Goal: Information Seeking & Learning: Learn about a topic

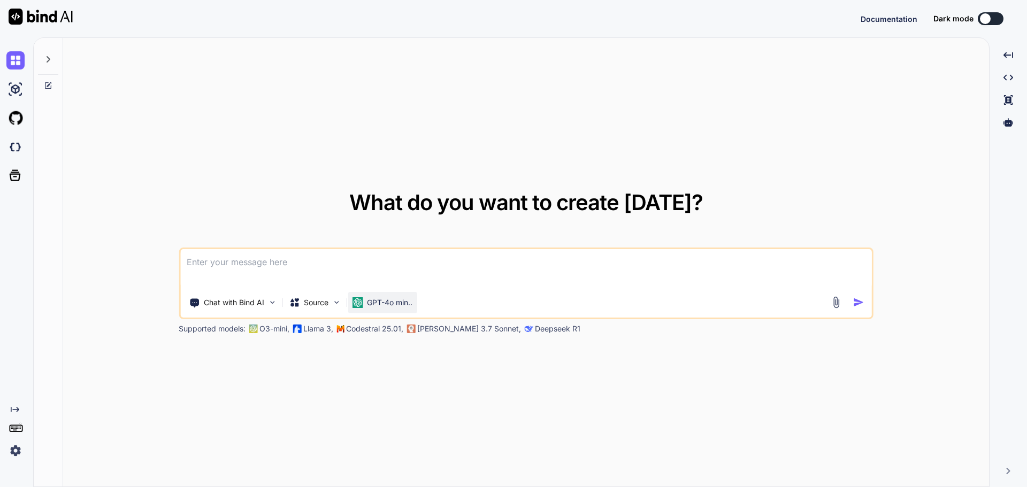
click at [386, 301] on p "GPT-4o min.." at bounding box center [389, 302] width 45 height 11
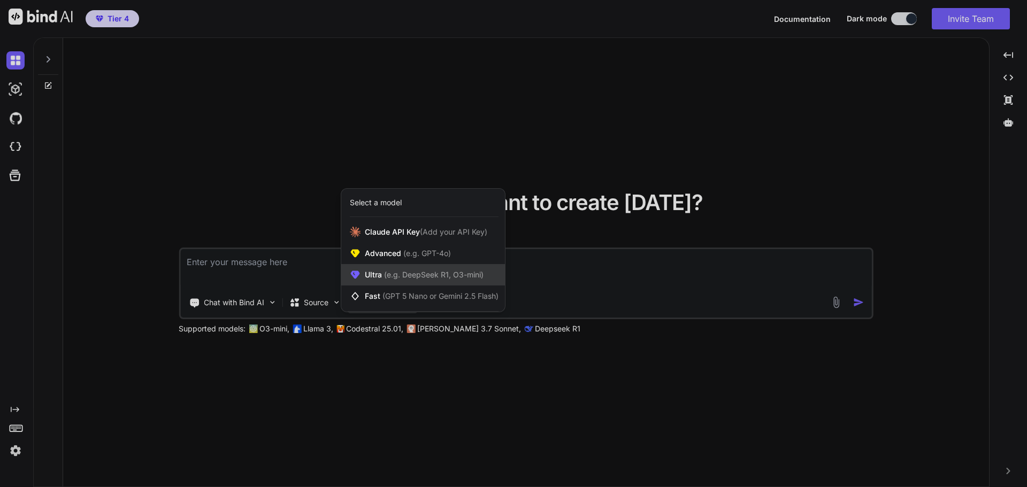
click at [413, 267] on div "Ultra (e.g. DeepSeek R1, O3-mini)" at bounding box center [423, 274] width 164 height 21
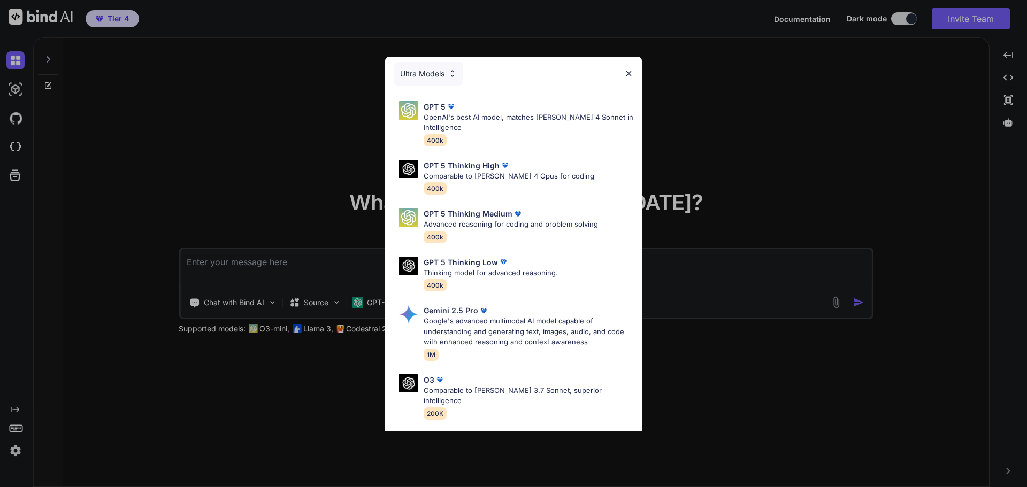
click at [726, 181] on div "Ultra Models GPT 5 OpenAI's best AI model, matches [PERSON_NAME] 4 Sonnet in In…" at bounding box center [513, 243] width 1027 height 487
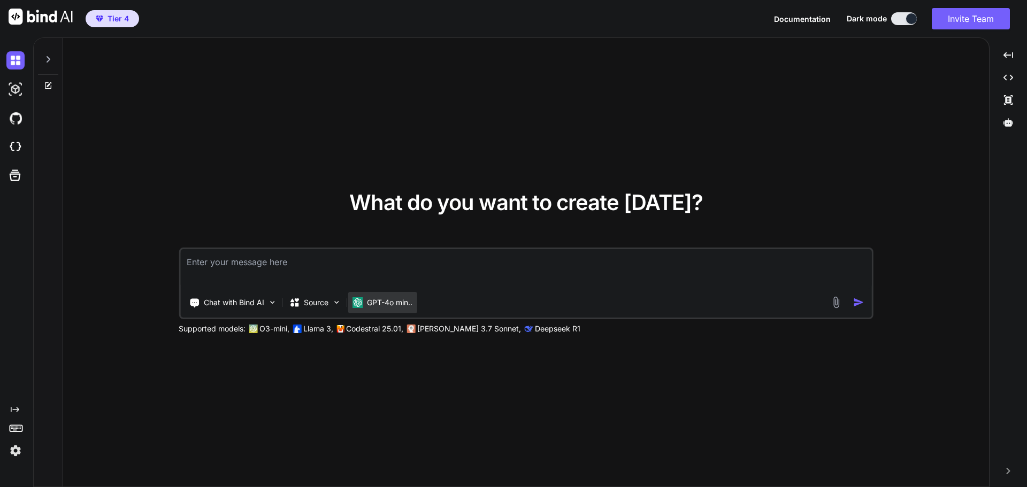
click at [375, 304] on p "GPT-4o min.." at bounding box center [389, 302] width 45 height 11
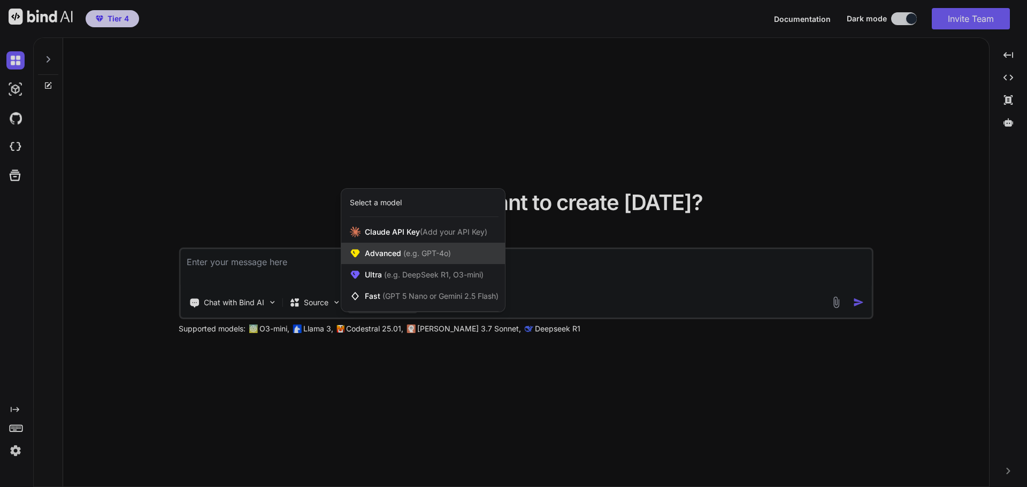
click at [409, 258] on span "(e.g. GPT-4o)" at bounding box center [426, 253] width 50 height 9
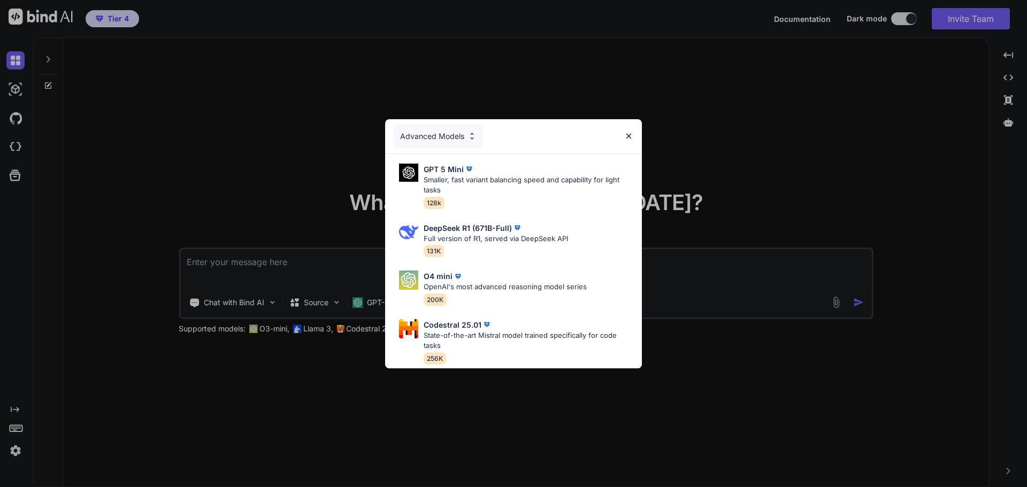
click at [591, 402] on div "Advanced Models GPT 5 Mini Smaller, fast variant balancing speed and capability…" at bounding box center [513, 243] width 1027 height 487
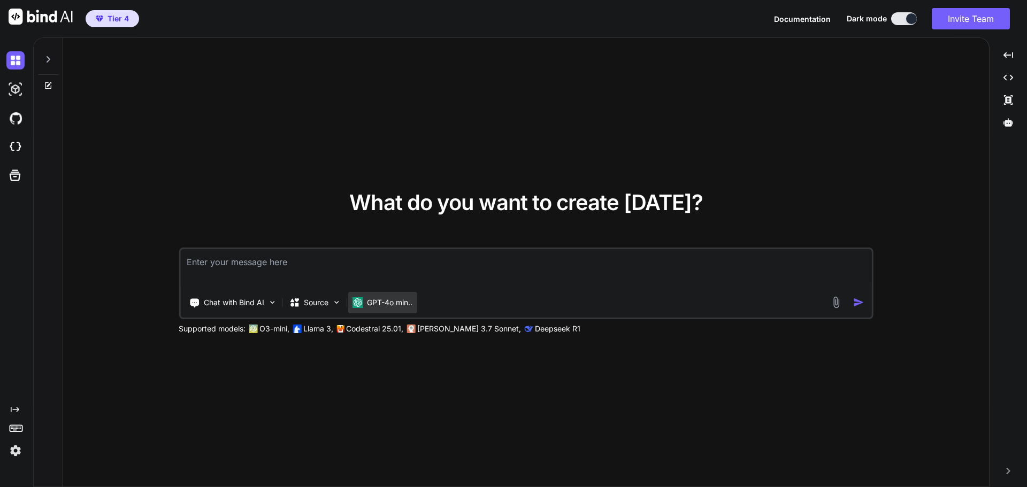
click at [391, 305] on p "GPT-4o min.." at bounding box center [389, 302] width 45 height 11
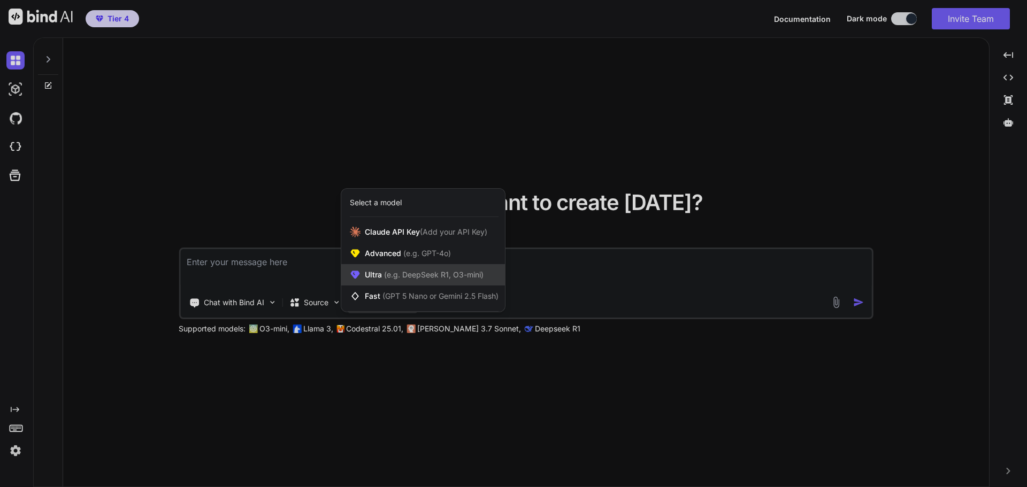
click at [418, 277] on span "(e.g. DeepSeek R1, O3-mini)" at bounding box center [433, 274] width 102 height 9
type textarea "x"
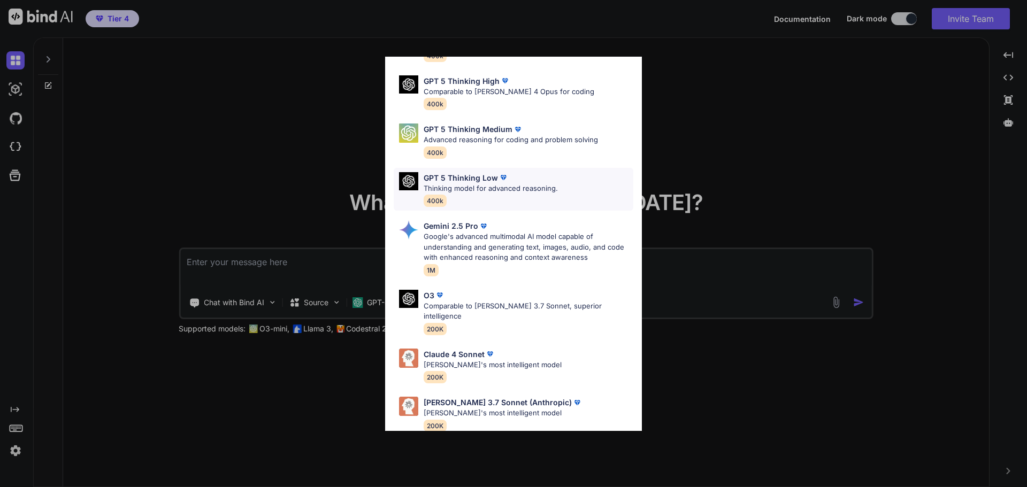
scroll to position [87, 0]
